Goal: Navigation & Orientation: Find specific page/section

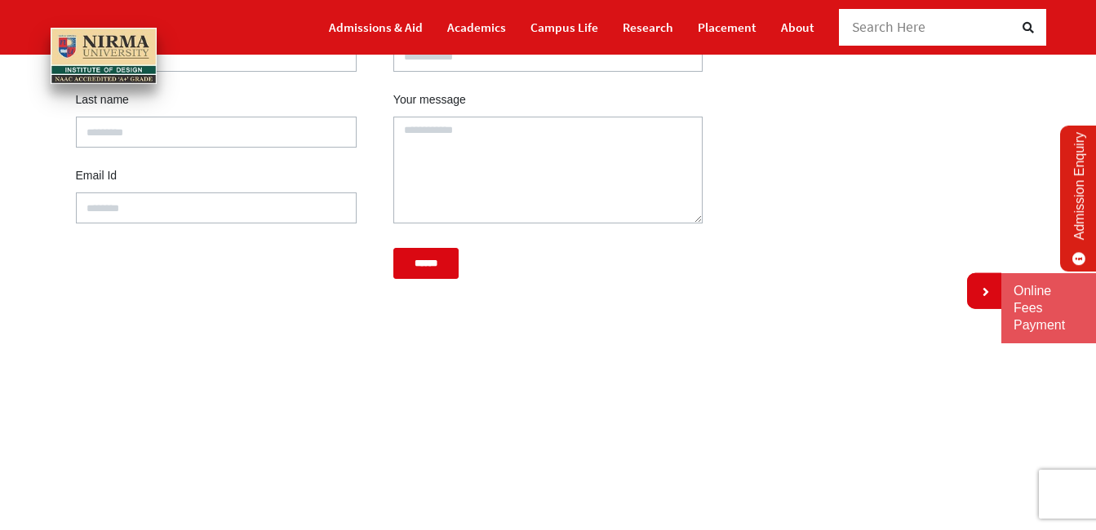
scroll to position [245, 0]
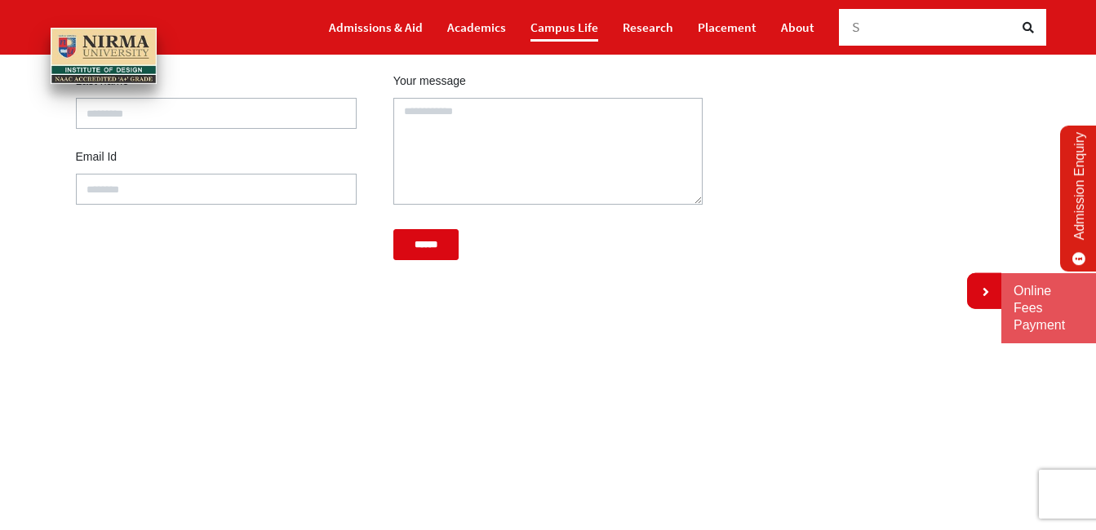
click at [543, 32] on link "Campus Life" at bounding box center [564, 27] width 68 height 29
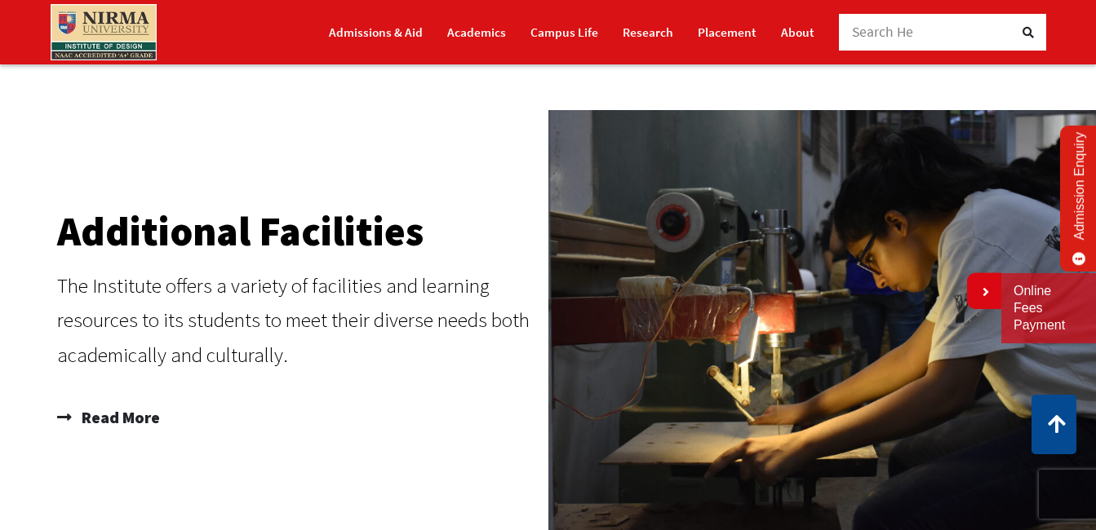
scroll to position [1958, 0]
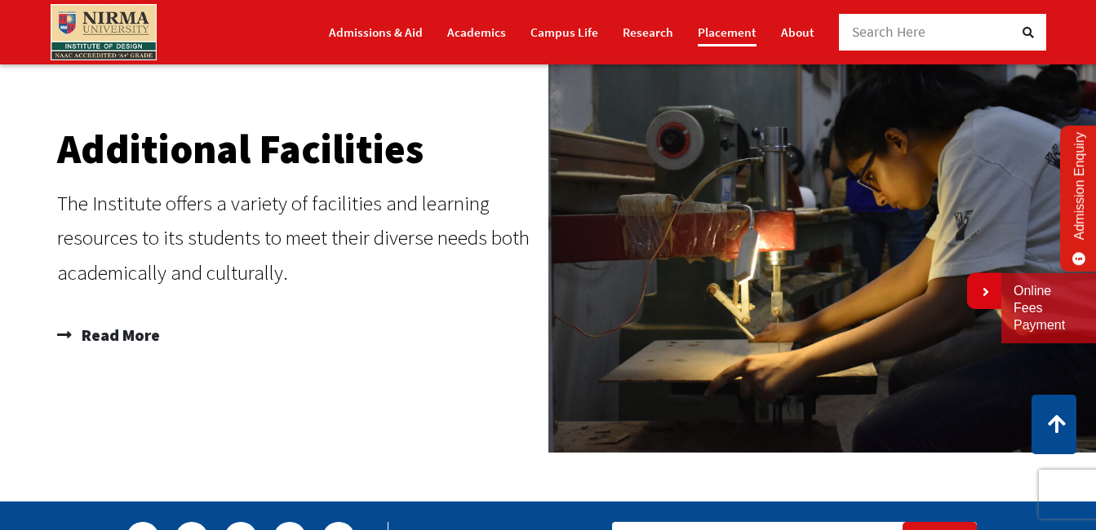
click at [709, 38] on link "Placement" at bounding box center [727, 32] width 59 height 29
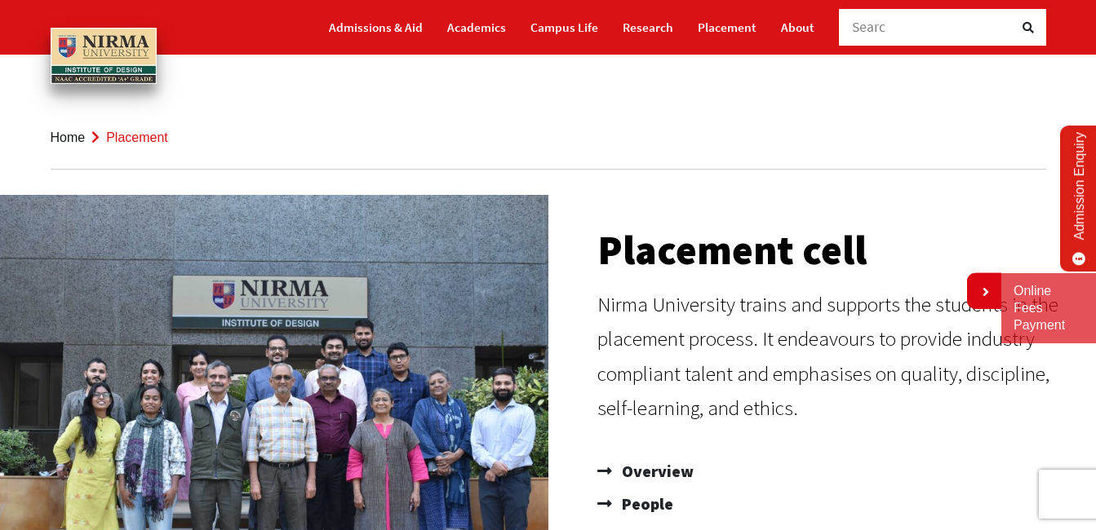
click at [323, 29] on div "Admissions & Aid Academics Campus Life Research Placement About Searc" at bounding box center [617, 27] width 857 height 55
click at [730, 39] on link "Placement" at bounding box center [727, 27] width 59 height 29
